Goal: Share content

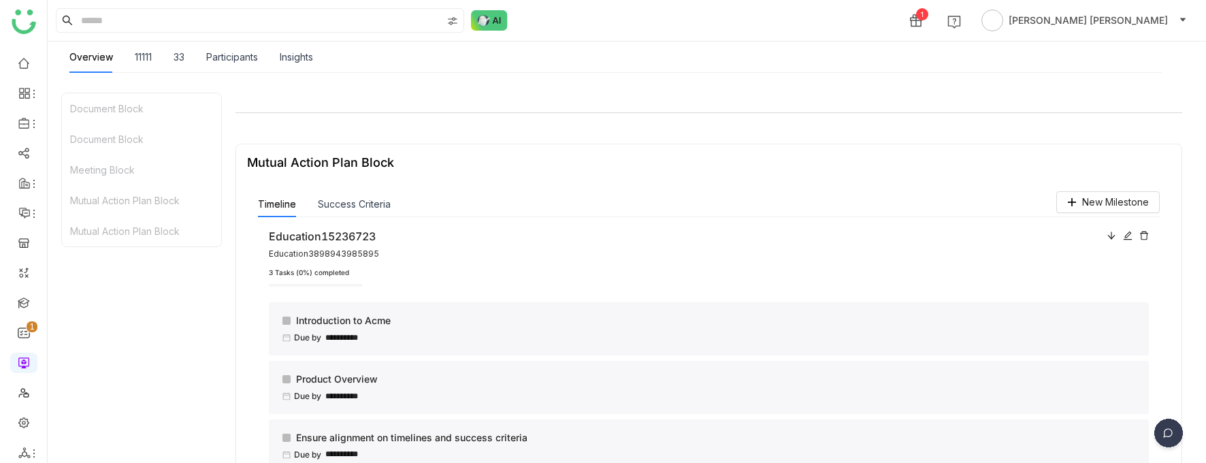
scroll to position [808, 0]
click at [363, 212] on button "Success Criteria" at bounding box center [354, 204] width 73 height 15
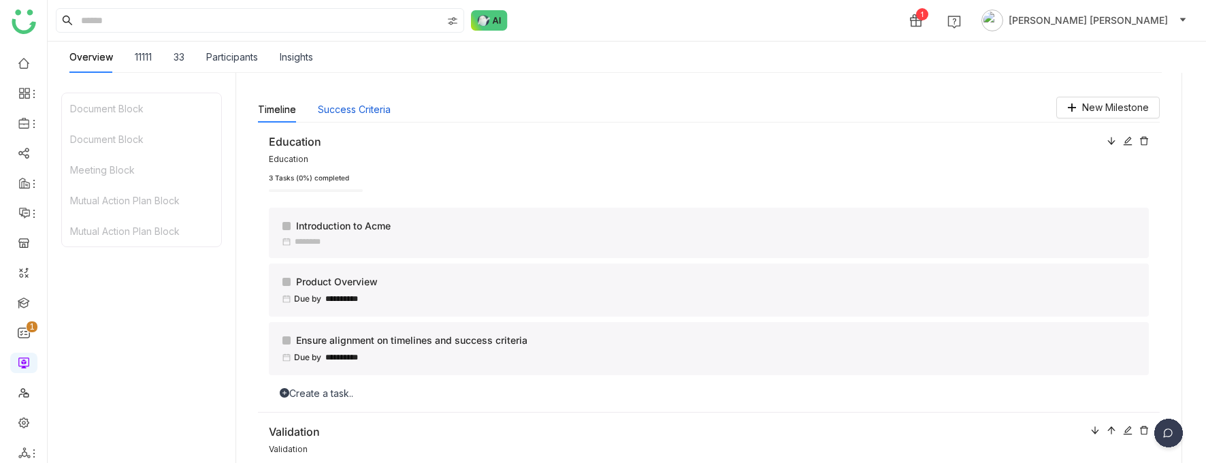
click at [359, 110] on button "Success Criteria" at bounding box center [354, 109] width 73 height 15
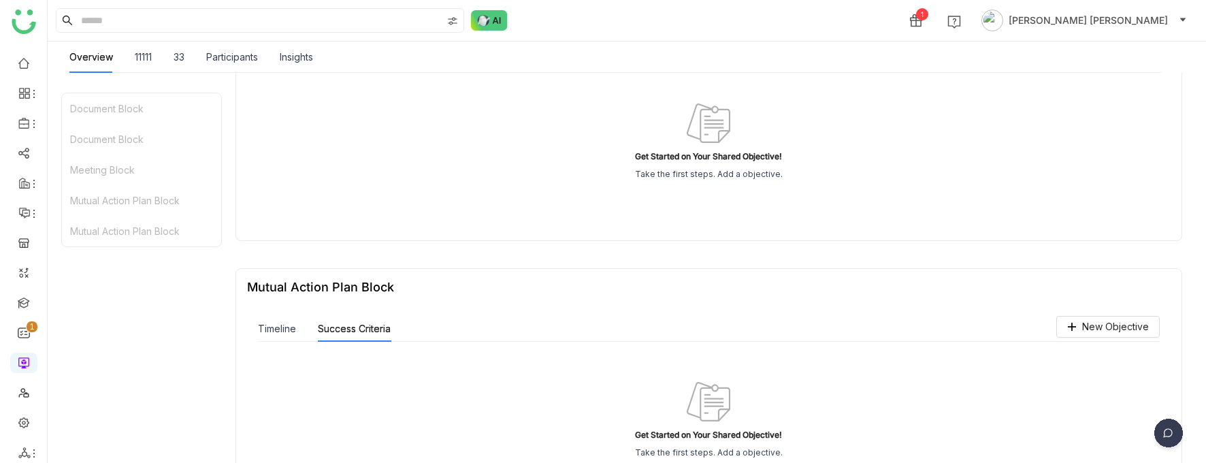
scroll to position [1036, 0]
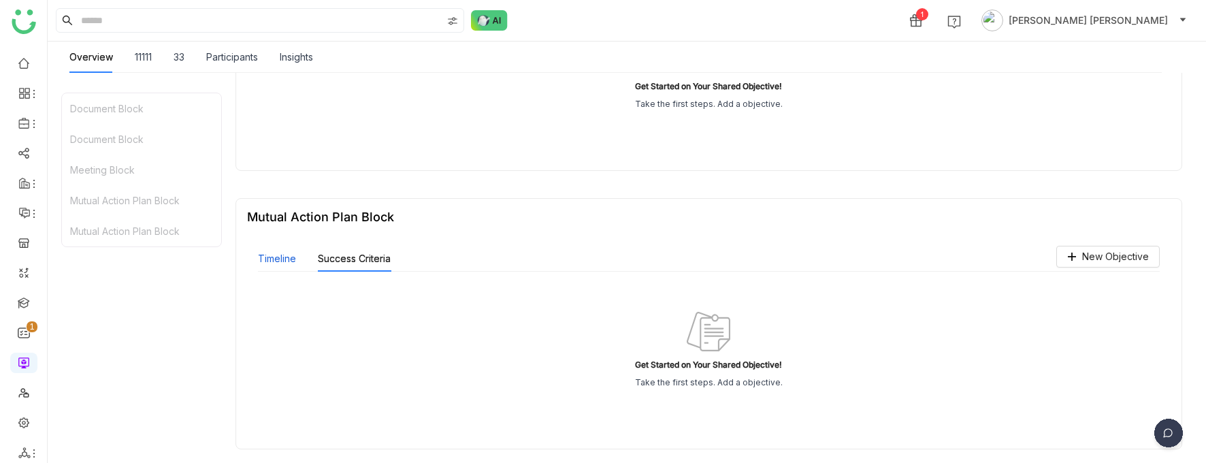
click at [290, 259] on button "Timeline" at bounding box center [277, 258] width 38 height 15
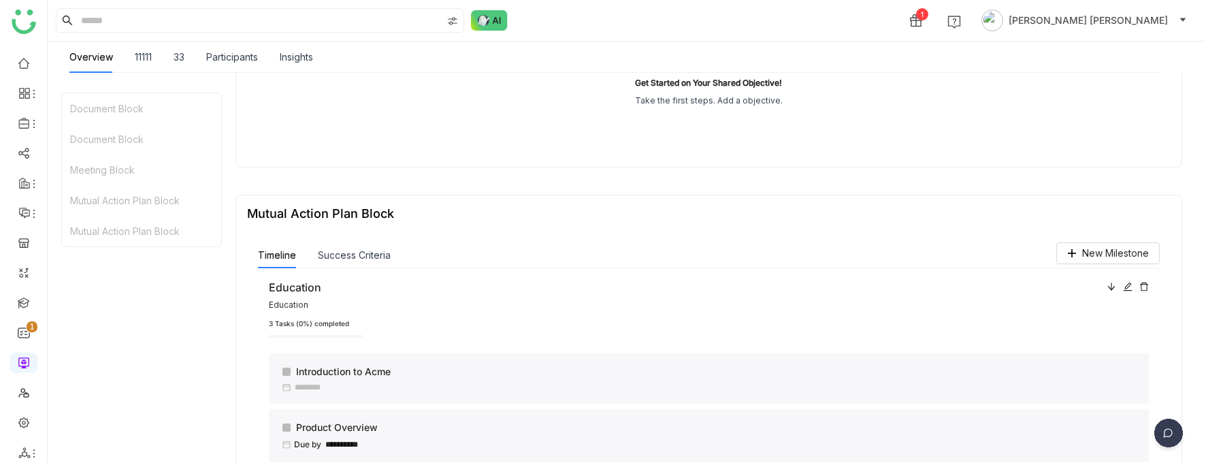
scroll to position [0, 0]
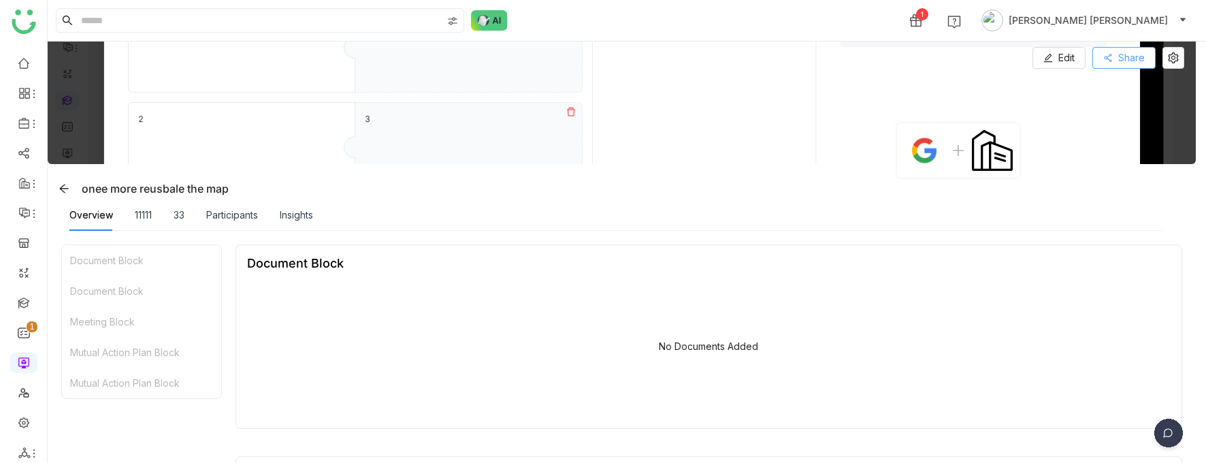
click at [1126, 54] on button "Share" at bounding box center [1123, 58] width 63 height 22
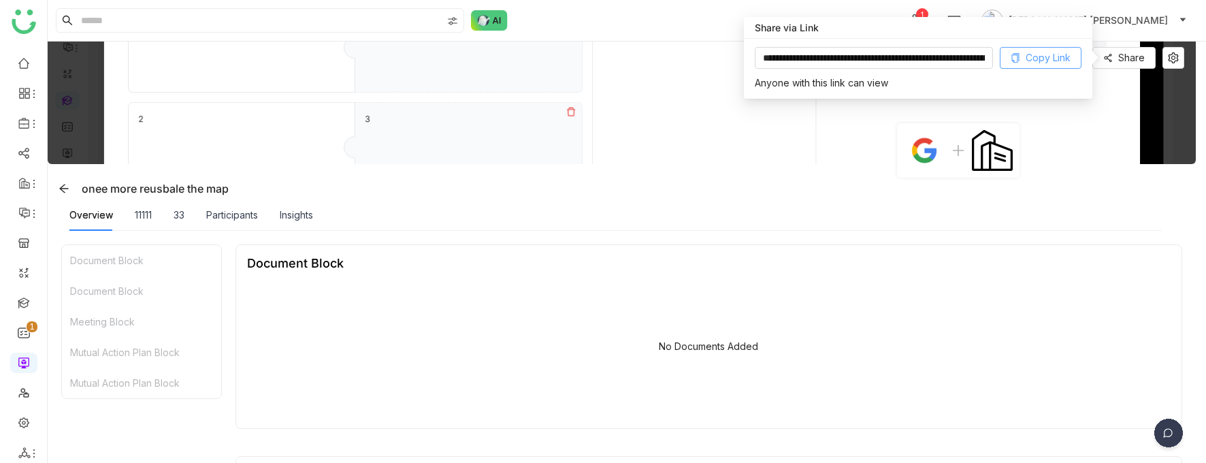
click at [1034, 65] on span "Copy Link" at bounding box center [1047, 57] width 45 height 15
